Goal: Transaction & Acquisition: Purchase product/service

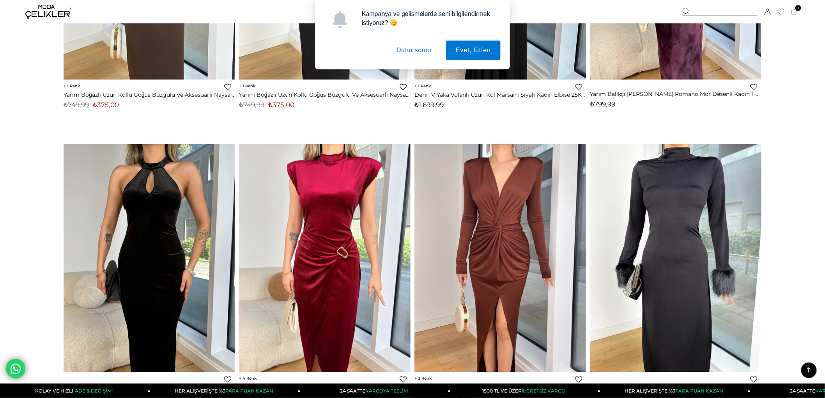
scroll to position [1475, 0]
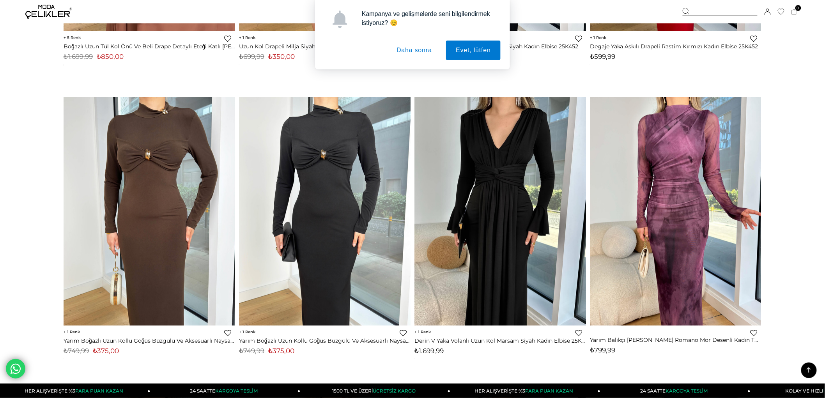
click at [407, 54] on button "Daha sonra" at bounding box center [414, 50] width 55 height 19
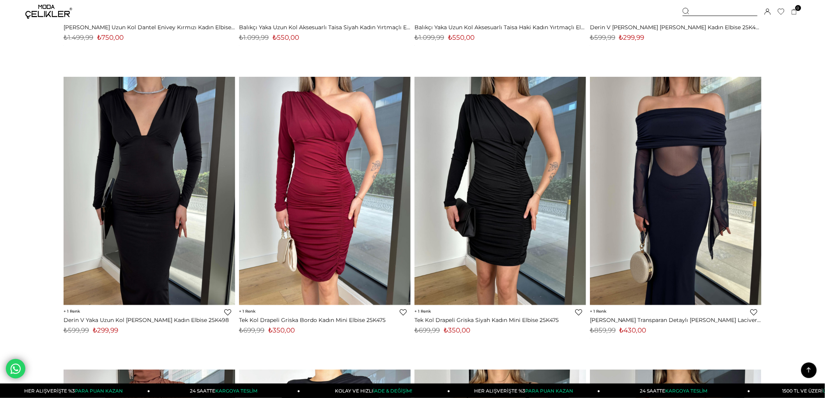
scroll to position [0, 0]
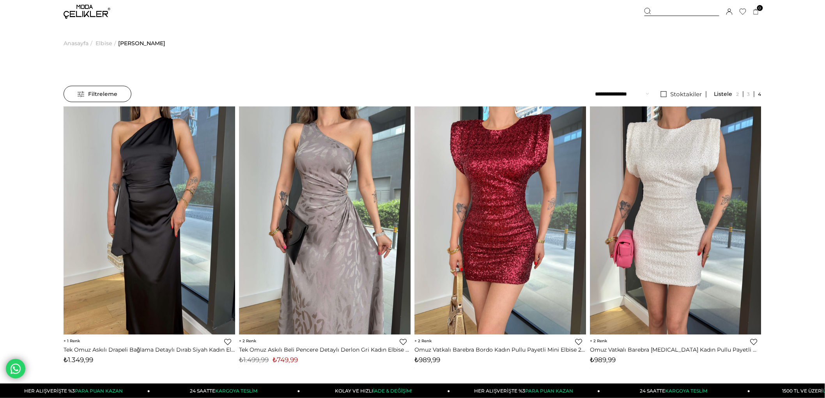
click at [102, 42] on span "Elbise" at bounding box center [103, 43] width 17 height 40
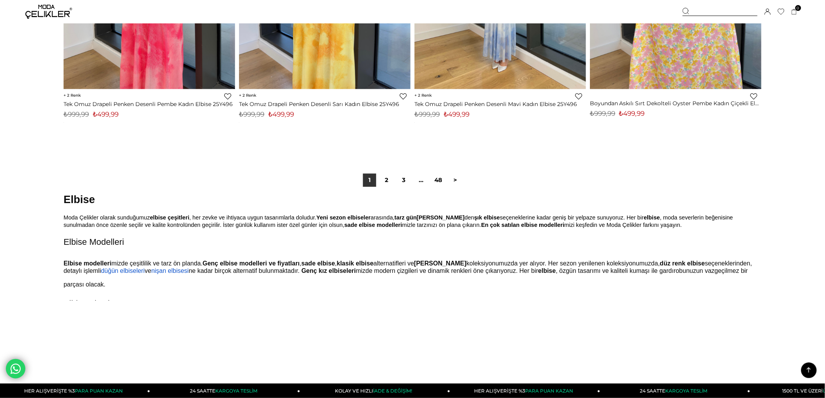
scroll to position [5827, 0]
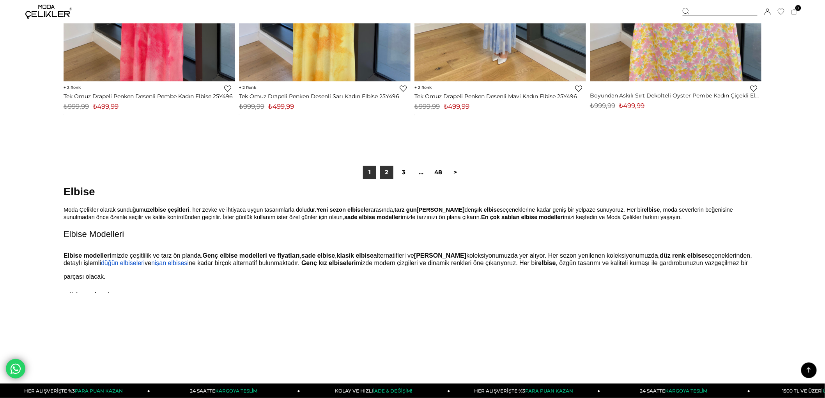
click at [388, 171] on link "2" at bounding box center [386, 172] width 13 height 13
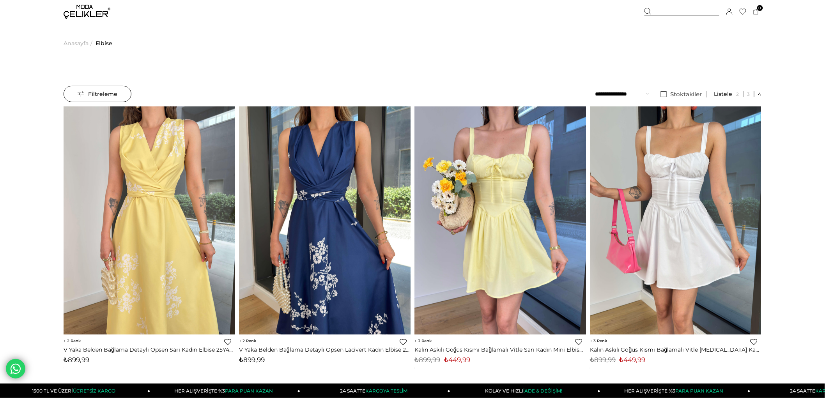
click at [80, 99] on span "Filtreleme" at bounding box center [98, 94] width 40 height 16
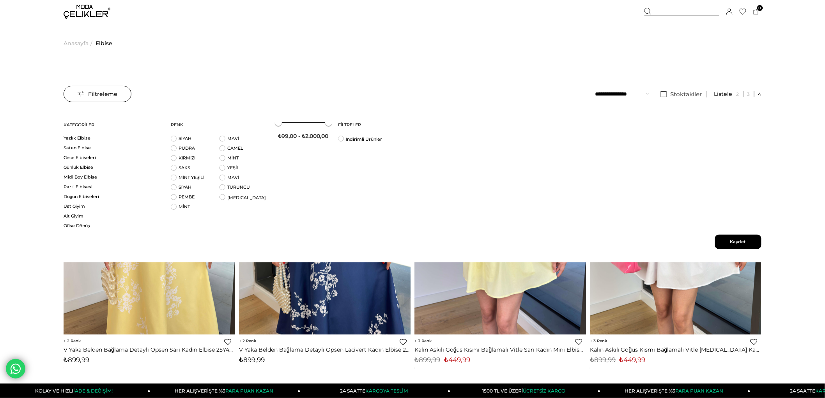
scroll to position [604, 0]
